Goal: Obtain resource: Download file/media

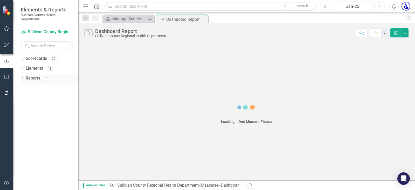
click at [28, 79] on link "Reports" at bounding box center [33, 78] width 15 height 6
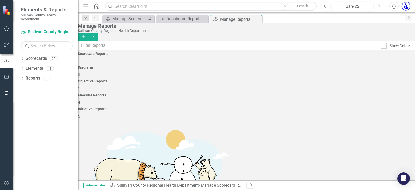
click at [380, 7] on icon "Next" at bounding box center [379, 6] width 3 height 5
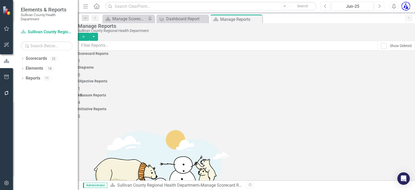
click at [380, 7] on icon "Next" at bounding box center [379, 6] width 3 height 5
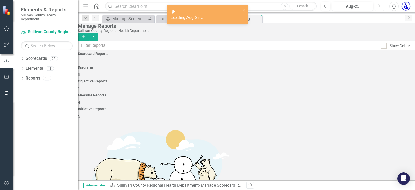
click at [380, 7] on icon "Next" at bounding box center [379, 6] width 3 height 5
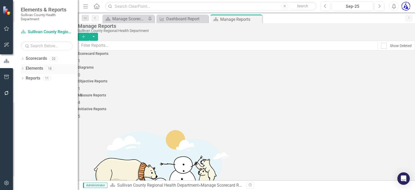
click at [32, 68] on link "Elements" at bounding box center [34, 68] width 17 height 6
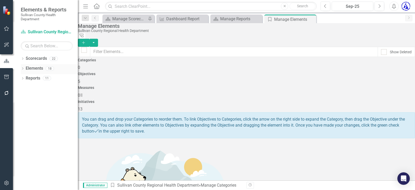
click at [22, 68] on icon "Dropdown" at bounding box center [23, 68] width 4 height 3
click at [19, 98] on icon "Dropdown" at bounding box center [18, 98] width 4 height 3
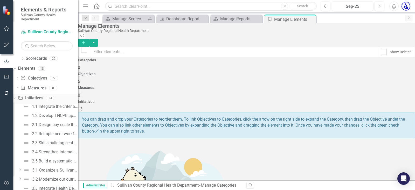
click at [16, 98] on icon "Dropdown" at bounding box center [14, 98] width 3 height 4
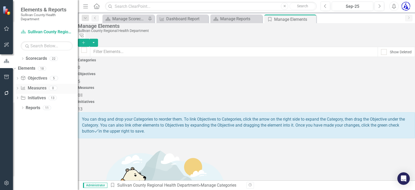
click at [19, 89] on icon "Dropdown" at bounding box center [18, 88] width 4 height 3
click at [19, 77] on icon "Dropdown" at bounding box center [18, 78] width 4 height 3
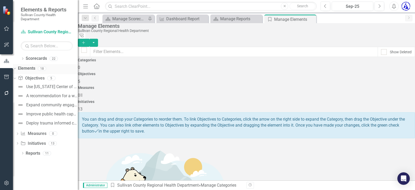
click at [16, 66] on icon "Dropdown" at bounding box center [14, 68] width 3 height 4
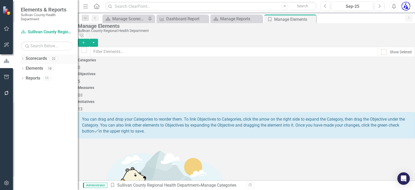
click at [21, 59] on icon "Dropdown" at bounding box center [23, 59] width 4 height 3
click at [19, 67] on icon "Dropdown" at bounding box center [18, 68] width 4 height 3
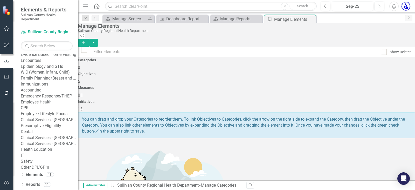
scroll to position [110, 0]
click at [22, 183] on div "Dropdown" at bounding box center [23, 185] width 4 height 4
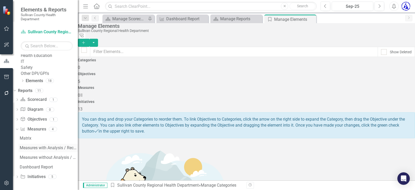
scroll to position [204, 0]
click at [40, 166] on div "Dashboard Report" at bounding box center [49, 166] width 58 height 5
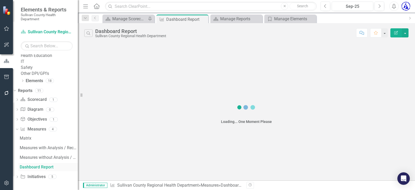
scroll to position [185, 0]
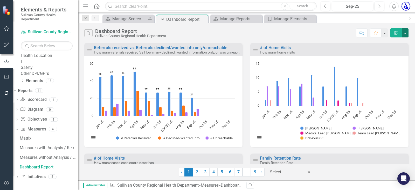
click at [405, 36] on button "button" at bounding box center [405, 32] width 7 height 9
click at [390, 53] on link "PDF Export to PDF" at bounding box center [382, 53] width 51 height 10
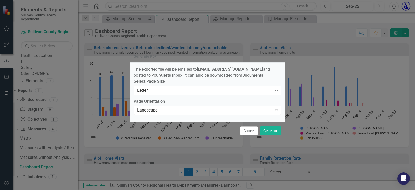
click at [159, 111] on div "Landscape" at bounding box center [204, 110] width 135 height 6
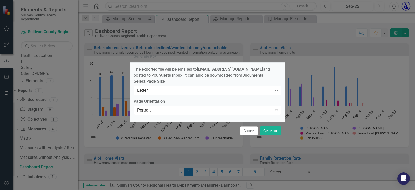
click at [152, 91] on div "Letter" at bounding box center [204, 90] width 135 height 6
click at [152, 111] on div "Portrait" at bounding box center [204, 110] width 135 height 6
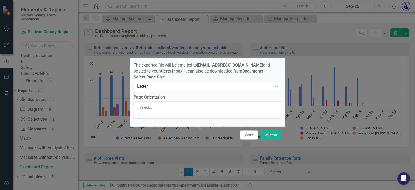
click at [147, 189] on div "Landscape" at bounding box center [207, 193] width 415 height 6
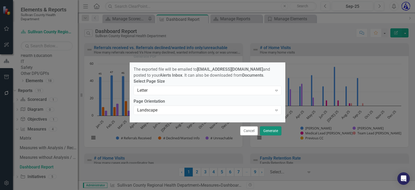
click at [271, 132] on button "Generate" at bounding box center [271, 130] width 22 height 9
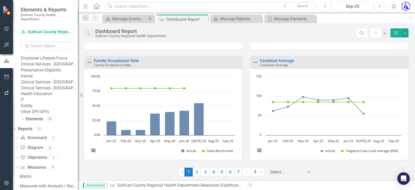
scroll to position [81, 0]
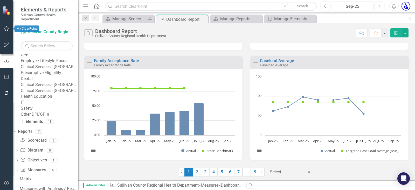
click at [5, 30] on icon "button" at bounding box center [6, 28] width 5 height 4
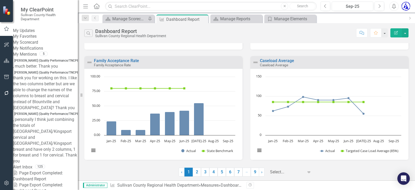
click at [42, 63] on span "[PERSON_NAME] (Quality Performance/TNCPE/Compliance)" at bounding box center [56, 60] width 86 height 5
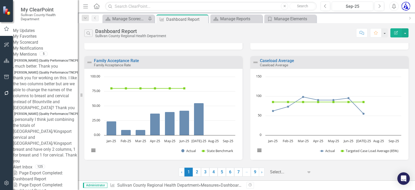
click at [30, 57] on link "My Mentions" at bounding box center [25, 54] width 24 height 6
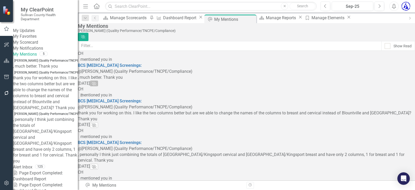
click at [97, 81] on icon "[PERSON_NAME]" at bounding box center [94, 83] width 5 height 4
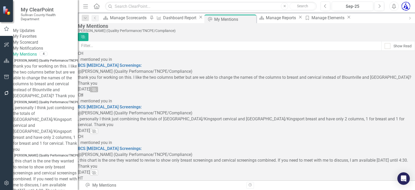
click at [97, 87] on icon "[PERSON_NAME]" at bounding box center [94, 89] width 5 height 4
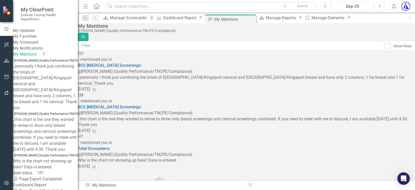
click at [97, 87] on icon "[PERSON_NAME]" at bounding box center [94, 89] width 5 height 4
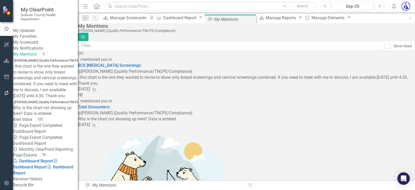
click at [97, 87] on icon "[PERSON_NAME]" at bounding box center [94, 89] width 5 height 4
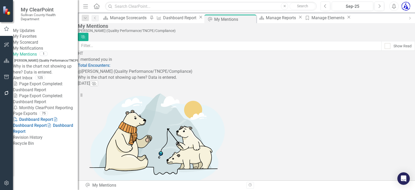
click at [97, 81] on icon "[PERSON_NAME]" at bounding box center [94, 83] width 5 height 4
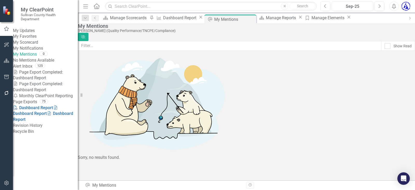
click at [32, 31] on link "My Updates" at bounding box center [45, 31] width 65 height 6
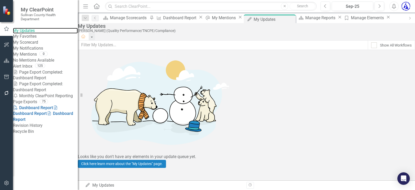
scroll to position [18, 0]
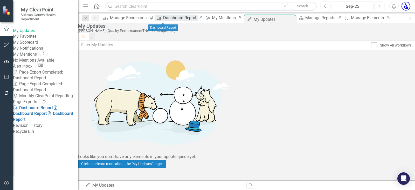
click at [163, 20] on div "Dashboard Report" at bounding box center [180, 18] width 35 height 6
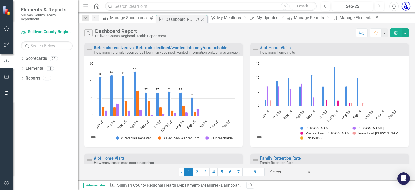
click at [200, 18] on icon "Close" at bounding box center [202, 19] width 5 height 4
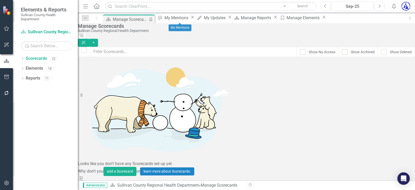
click at [195, 19] on icon "Close" at bounding box center [192, 17] width 5 height 4
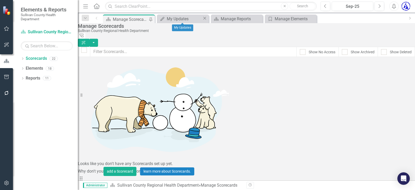
click at [203, 18] on icon "Close" at bounding box center [204, 18] width 5 height 4
click at [0, 0] on icon "Close" at bounding box center [0, 0] width 0 height 0
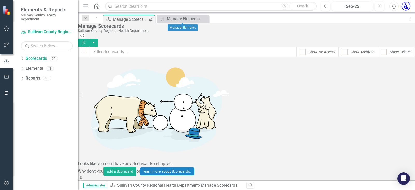
click at [0, 0] on icon "Close" at bounding box center [0, 0] width 0 height 0
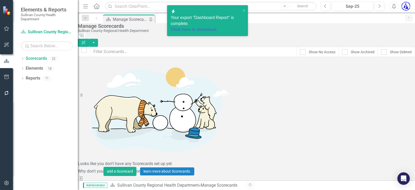
scroll to position [236, 0]
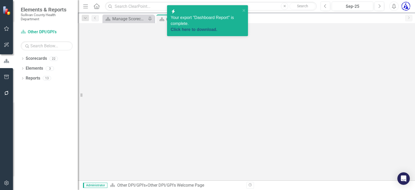
click at [201, 27] on link "Click here to download." at bounding box center [194, 29] width 47 height 4
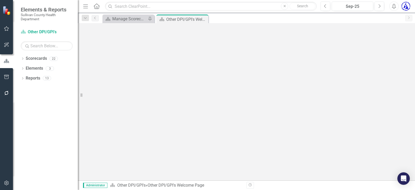
click at [20, 59] on div "Dropdown Scorecards 22 Dropdown Sullivan County Regional Health Department CHAN…" at bounding box center [45, 121] width 65 height 135
click at [22, 59] on icon "Dropdown" at bounding box center [23, 59] width 4 height 3
click at [23, 67] on div "Dropdown Scorecards 22 Dropdown Sullivan County Regional Health Department CHAN…" at bounding box center [45, 64] width 65 height 20
click at [19, 67] on icon "Dropdown" at bounding box center [18, 68] width 4 height 3
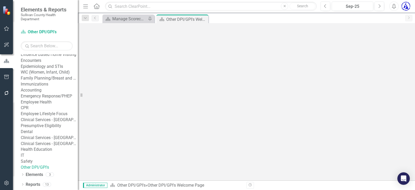
scroll to position [110, 0]
click at [47, 164] on link "Other DPI/GPI's" at bounding box center [49, 167] width 57 height 6
click at [23, 174] on icon "Dropdown" at bounding box center [23, 174] width 4 height 3
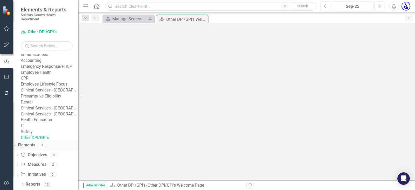
scroll to position [140, 0]
click at [46, 164] on link "Measure Measures" at bounding box center [33, 164] width 26 height 6
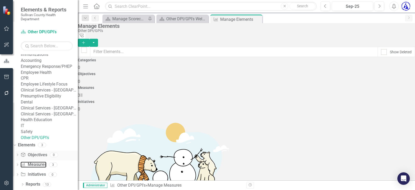
checkbox input "false"
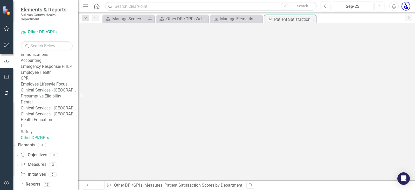
scroll to position [104, 0]
click at [19, 164] on icon "Dropdown" at bounding box center [18, 164] width 4 height 3
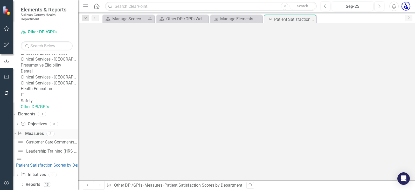
scroll to position [167, 0]
click at [56, 144] on div "Customer Care Comments (C3s) by Department" at bounding box center [52, 142] width 52 height 5
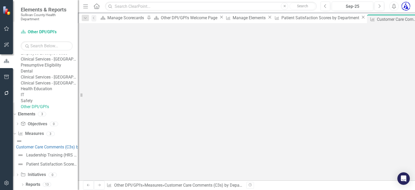
click at [119, 23] on div "Customer Care Comments (C3s) by Department Other DPI/GPI's Score: N/A Sep-25 Co…" at bounding box center [235, 23] width 314 height 0
click at [121, 88] on h3 "Patient Satisfaction Scores by Department" at bounding box center [121, 90] width 79 height 5
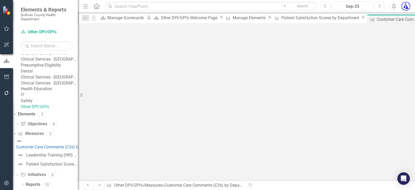
type textarea "5"
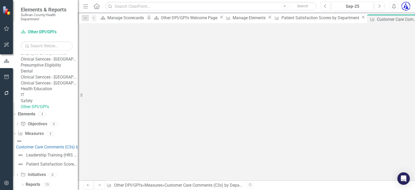
type textarea "5"
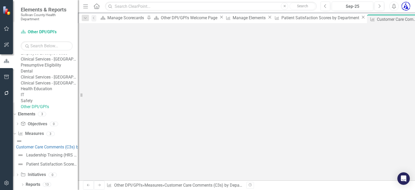
type textarea "5"
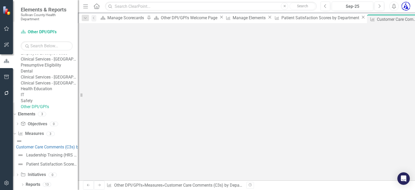
type textarea "5"
click at [289, 31] on button "Save" at bounding box center [283, 31] width 11 height 9
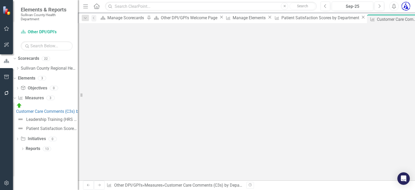
scroll to position [78, 0]
click at [121, 19] on div "Manage Scorecards" at bounding box center [126, 18] width 38 height 6
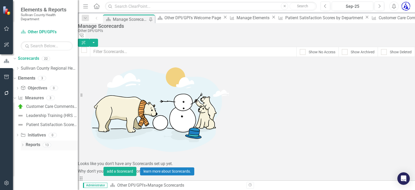
click at [21, 146] on icon "Dropdown" at bounding box center [23, 145] width 4 height 3
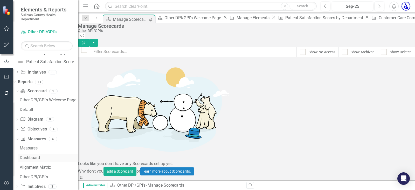
scroll to position [73, 0]
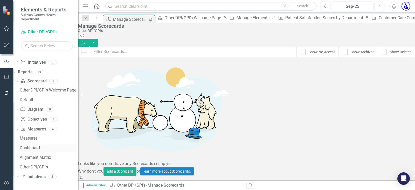
click at [39, 145] on div "Dashboard" at bounding box center [49, 147] width 58 height 5
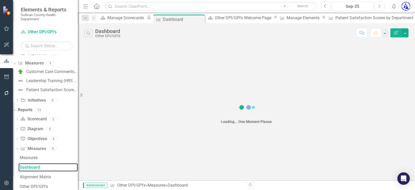
scroll to position [16, 0]
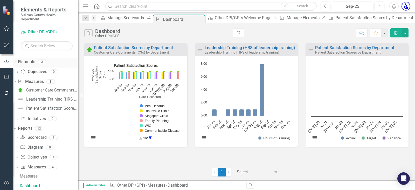
click at [16, 61] on icon "Dropdown" at bounding box center [14, 62] width 3 height 4
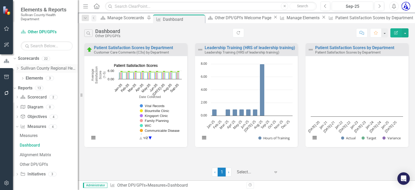
click at [19, 68] on icon "Dropdown" at bounding box center [18, 68] width 4 height 3
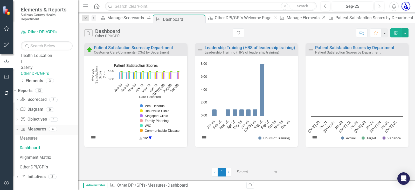
scroll to position [204, 0]
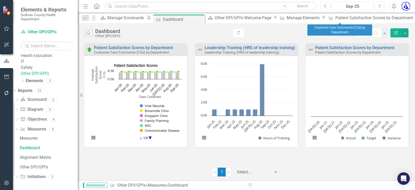
click at [415, 19] on icon "Close" at bounding box center [417, 17] width 5 height 4
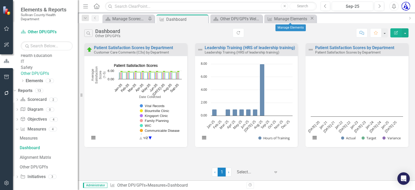
click at [312, 18] on icon "Close" at bounding box center [311, 18] width 5 height 4
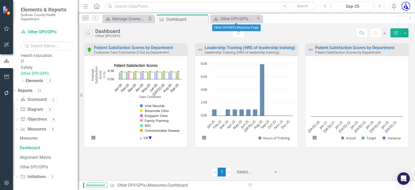
click at [257, 20] on icon "Close" at bounding box center [258, 18] width 5 height 4
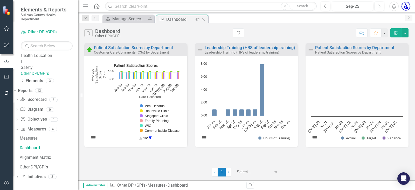
click at [202, 19] on icon "Close" at bounding box center [203, 19] width 5 height 4
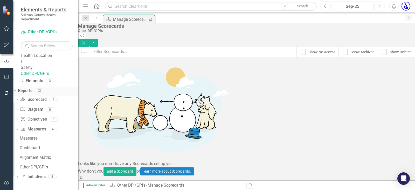
click at [16, 90] on icon "Dropdown" at bounding box center [14, 90] width 3 height 4
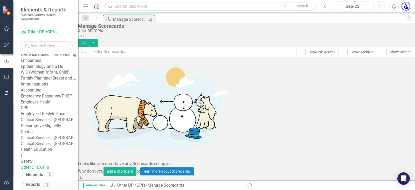
scroll to position [110, 0]
click at [21, 182] on div "Dropdown Reports 13" at bounding box center [49, 185] width 57 height 10
click at [24, 182] on div "Dropdown Reports 13" at bounding box center [49, 185] width 57 height 10
click at [24, 183] on icon "Dropdown" at bounding box center [23, 184] width 4 height 3
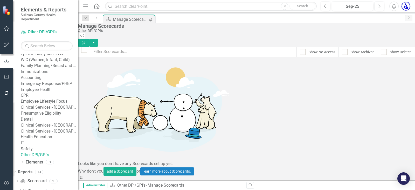
scroll to position [0, 0]
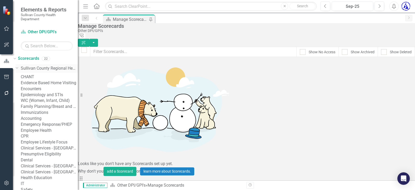
click at [45, 67] on link "Sullivan County Regional Health Department" at bounding box center [49, 68] width 57 height 6
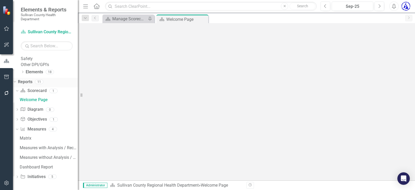
scroll to position [212, 0]
click at [42, 166] on div "Dashboard Report" at bounding box center [49, 166] width 58 height 5
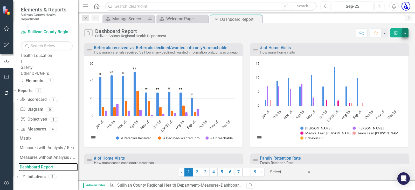
scroll to position [185, 0]
click at [406, 33] on button "button" at bounding box center [405, 32] width 7 height 9
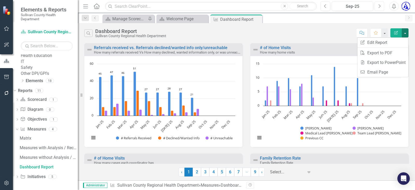
click at [379, 8] on icon "Next" at bounding box center [379, 6] width 3 height 5
click at [405, 33] on button "button" at bounding box center [405, 32] width 7 height 9
click at [392, 56] on link "PDF Export to PDF" at bounding box center [382, 53] width 51 height 10
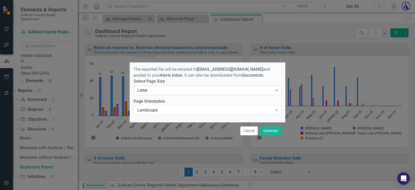
click at [199, 93] on div "Letter" at bounding box center [204, 90] width 135 height 6
click at [183, 107] on div "Landscape Expand" at bounding box center [208, 109] width 148 height 9
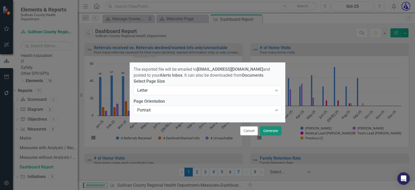
click at [273, 131] on button "Generate" at bounding box center [271, 130] width 22 height 9
